Goal: Task Accomplishment & Management: Use online tool/utility

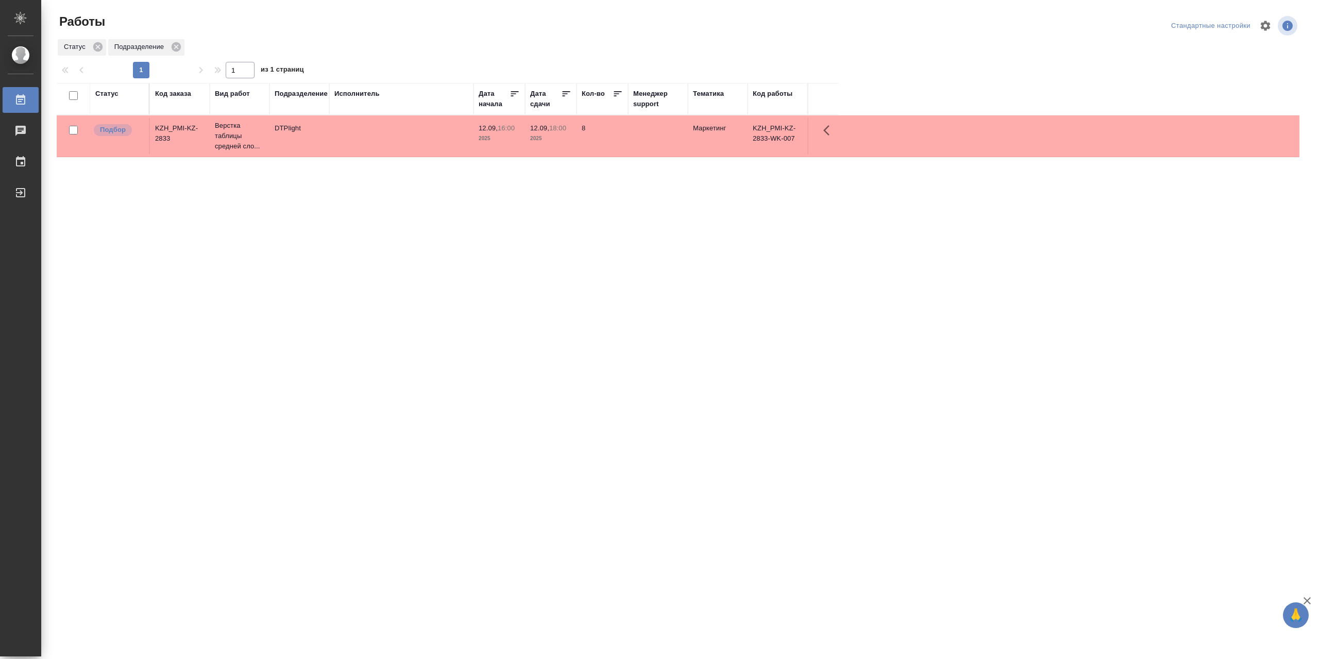
click at [183, 95] on div "Код заказа" at bounding box center [173, 94] width 36 height 10
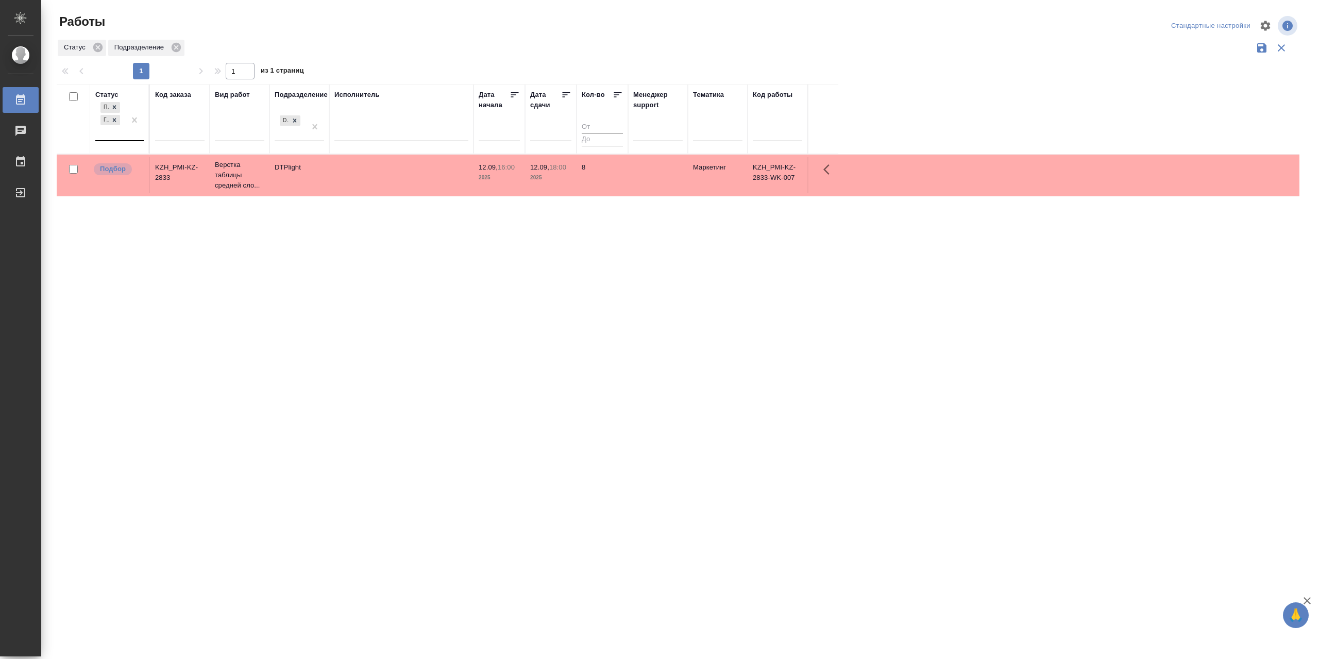
click at [130, 140] on div at bounding box center [134, 120] width 19 height 40
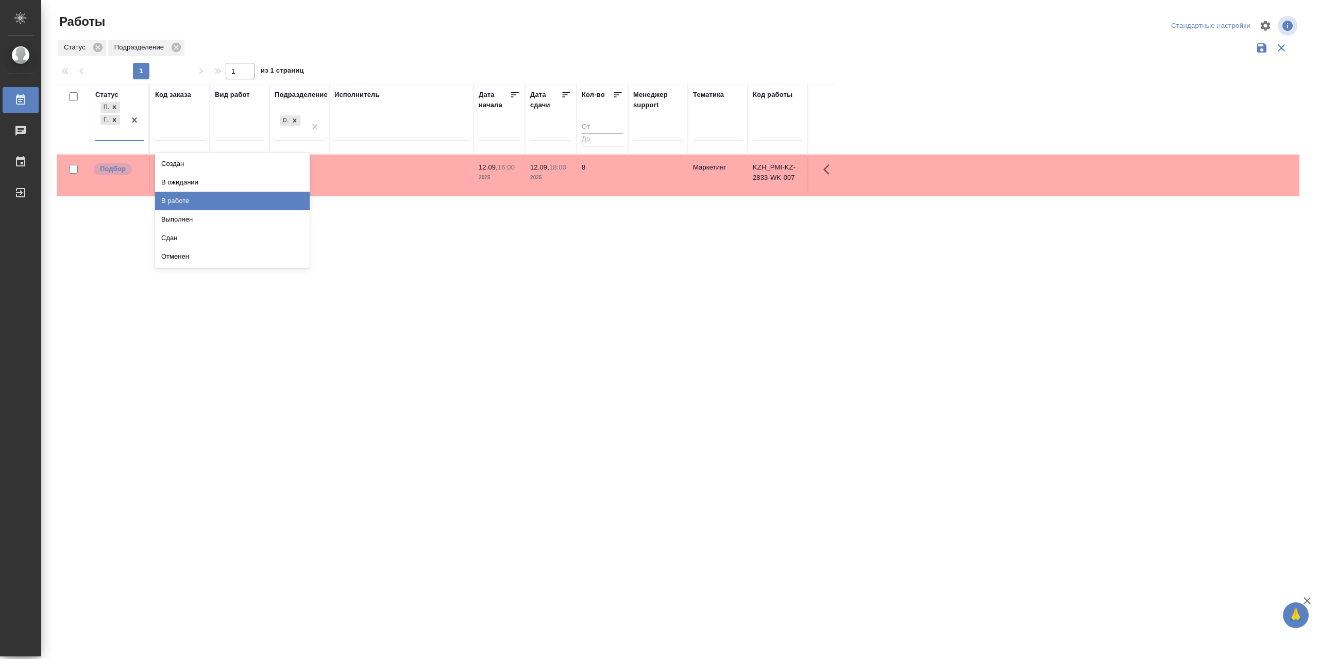
click at [178, 210] on div "В работе" at bounding box center [232, 201] width 155 height 19
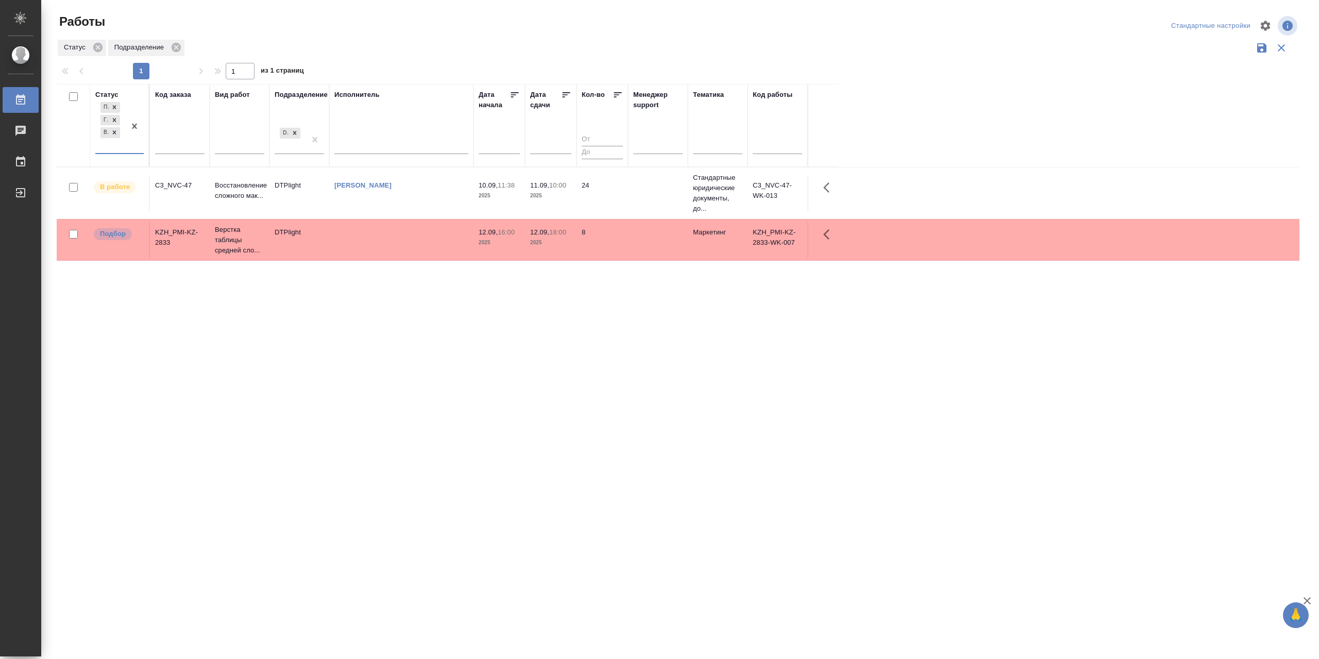
click at [403, 211] on td "[PERSON_NAME]" at bounding box center [401, 193] width 144 height 36
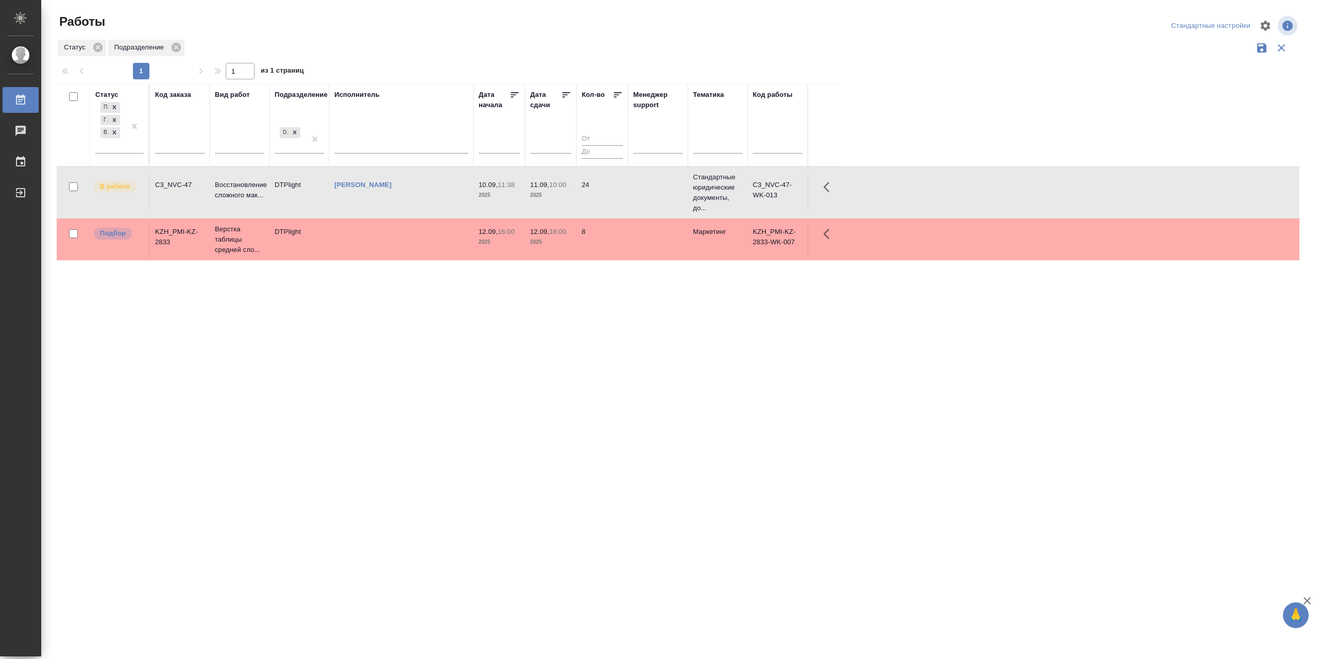
click at [403, 211] on td "[PERSON_NAME]" at bounding box center [401, 193] width 144 height 36
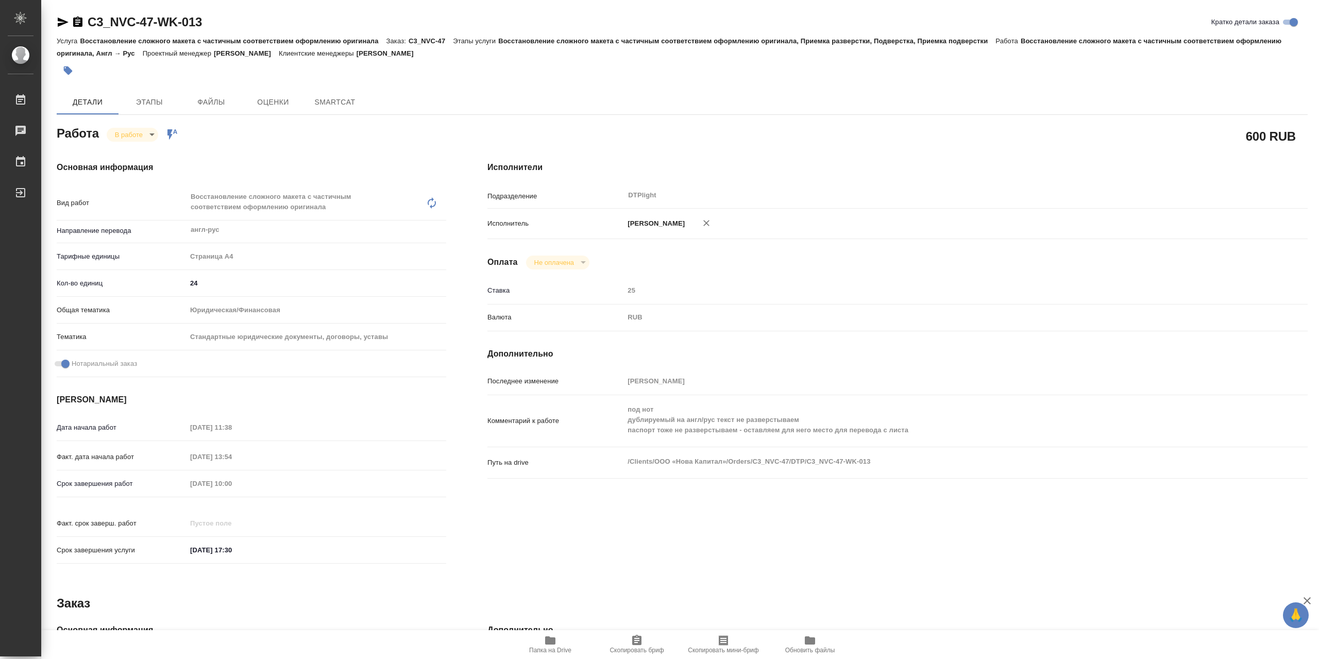
type textarea "x"
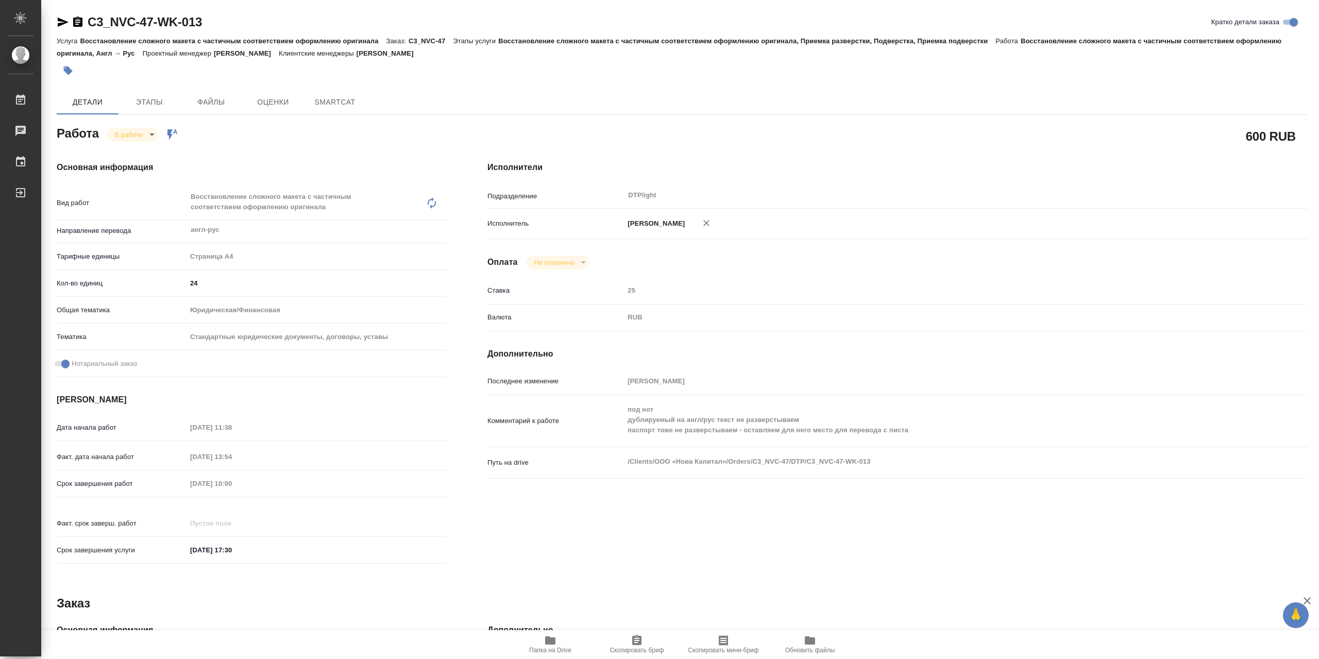
type textarea "x"
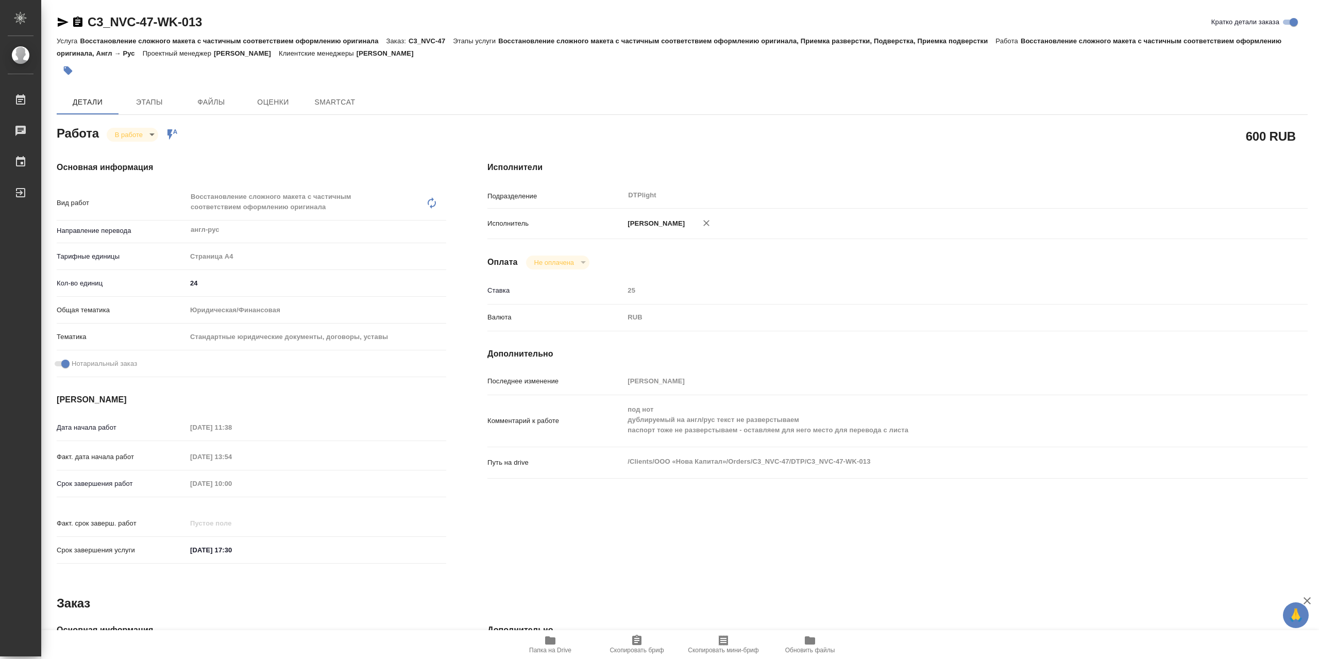
type textarea "x"
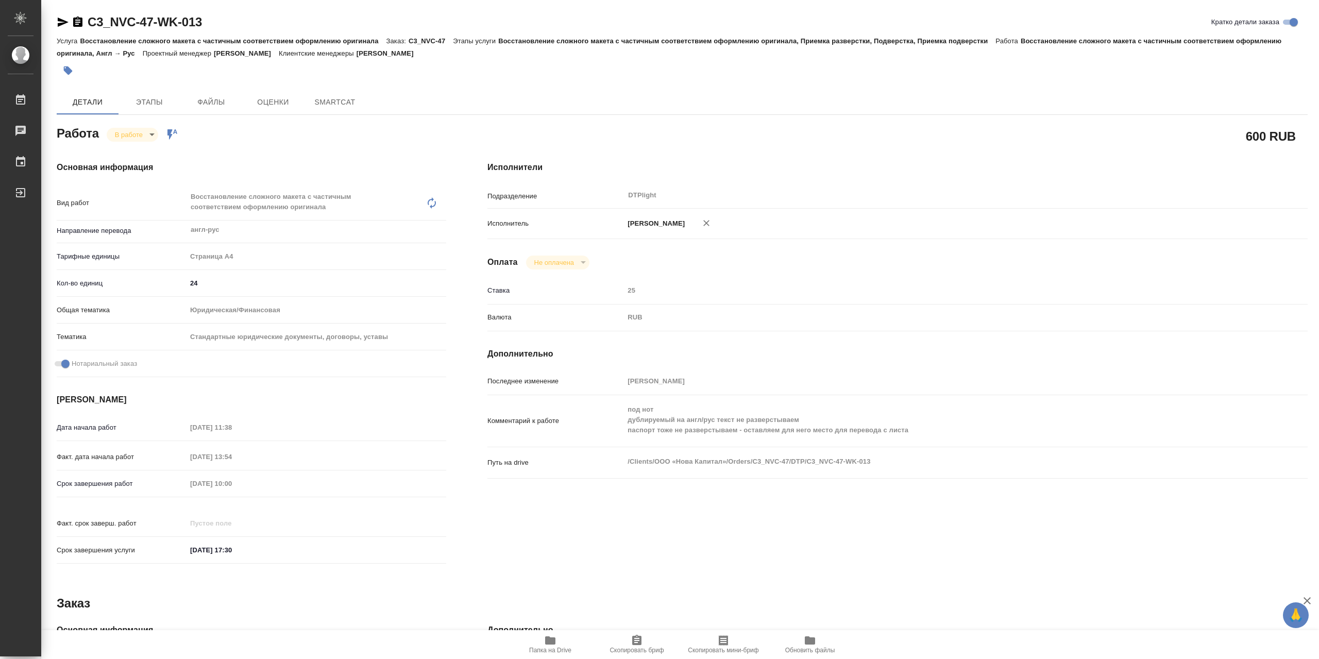
type textarea "x"
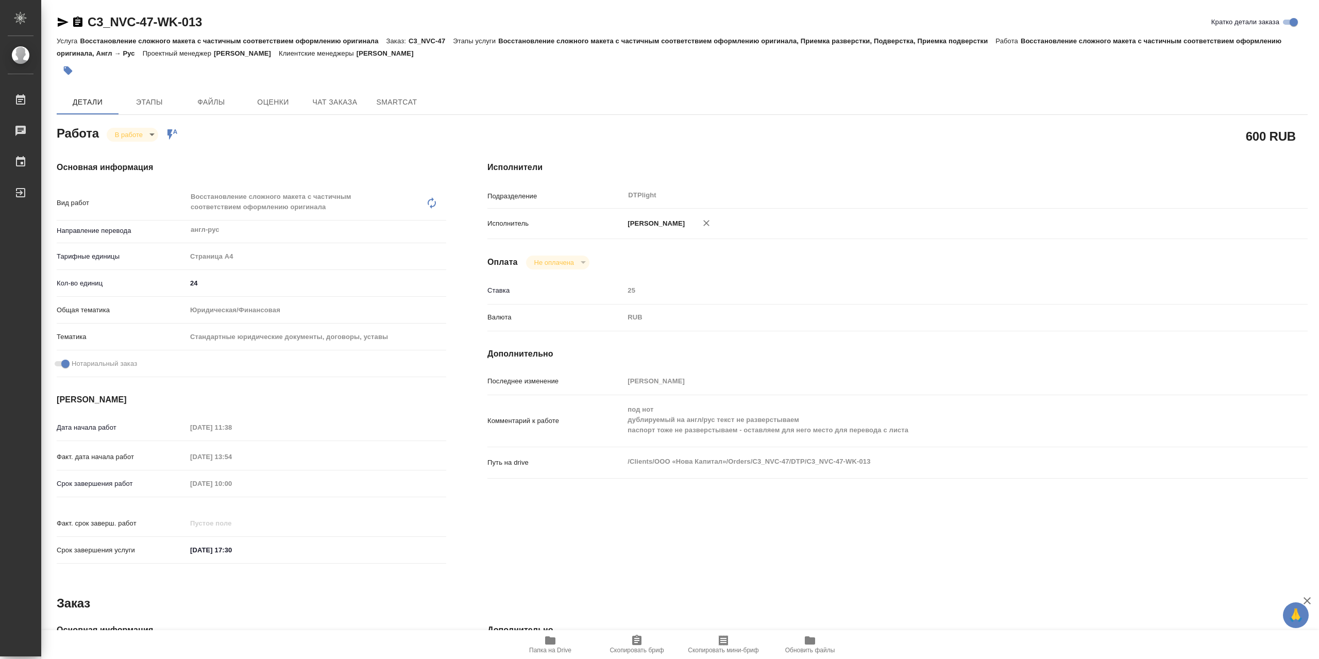
type textarea "x"
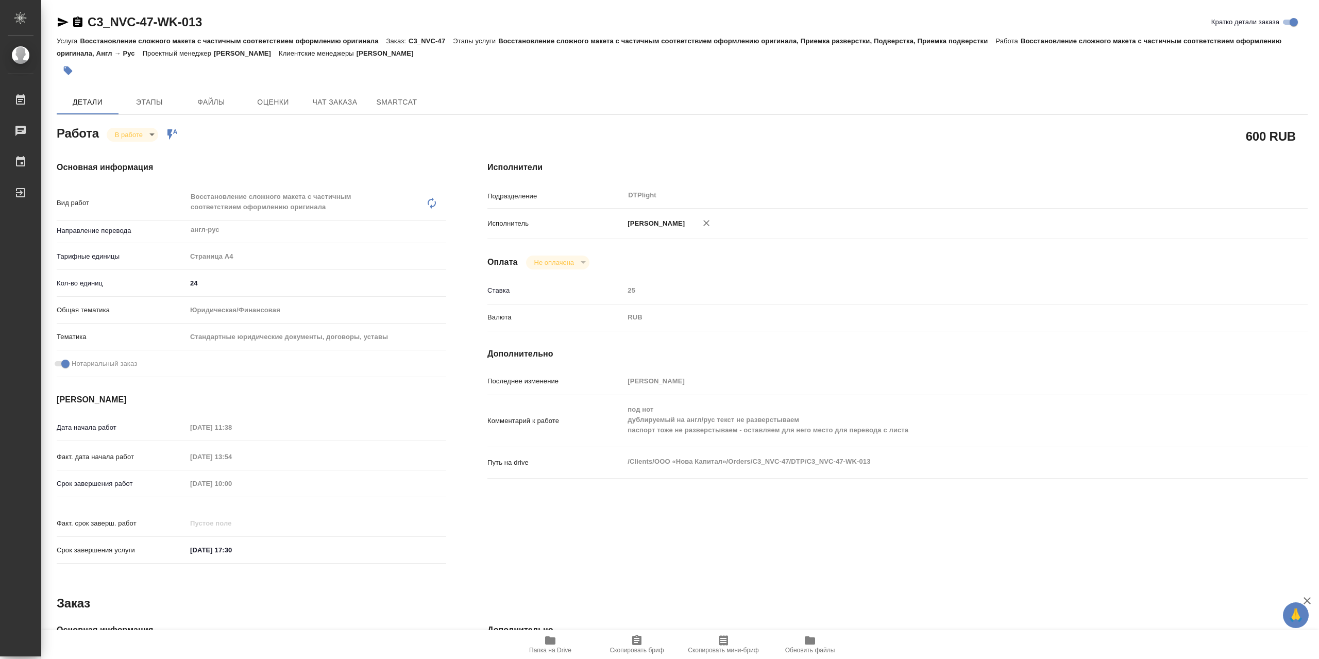
type textarea "x"
